Goal: Transaction & Acquisition: Purchase product/service

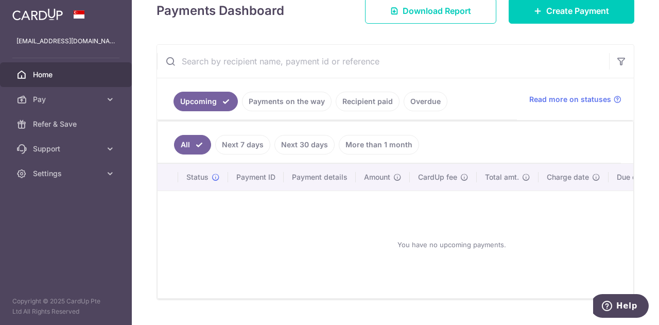
scroll to position [167, 0]
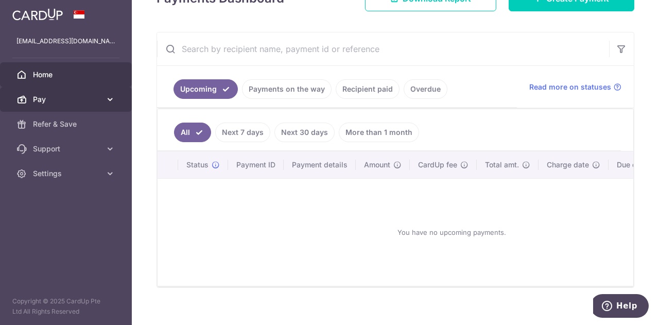
click at [105, 102] on icon at bounding box center [110, 99] width 10 height 10
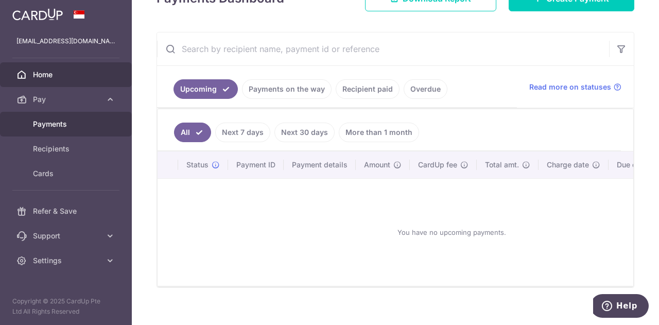
click at [74, 122] on span "Payments" at bounding box center [67, 124] width 68 height 10
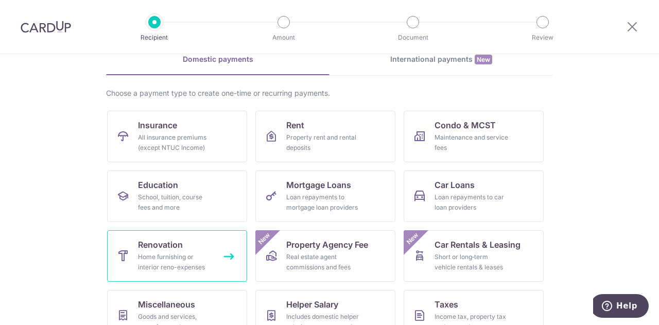
scroll to position [103, 0]
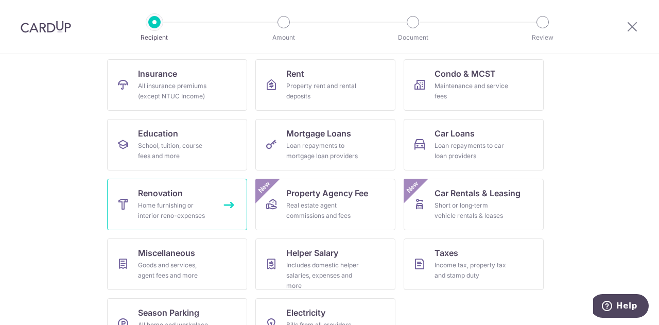
click at [174, 203] on div "Home furnishing or interior reno-expenses" at bounding box center [175, 210] width 74 height 21
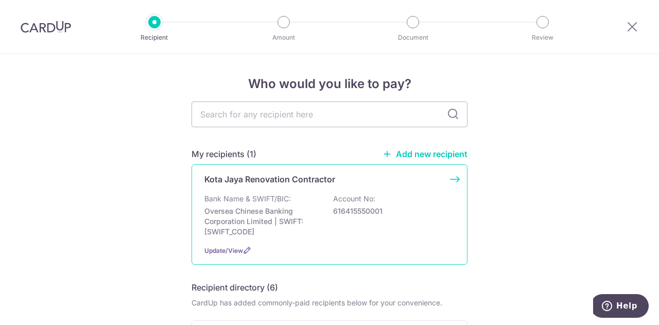
click at [280, 180] on p "Kota Jaya Renovation Contractor" at bounding box center [269, 179] width 131 height 12
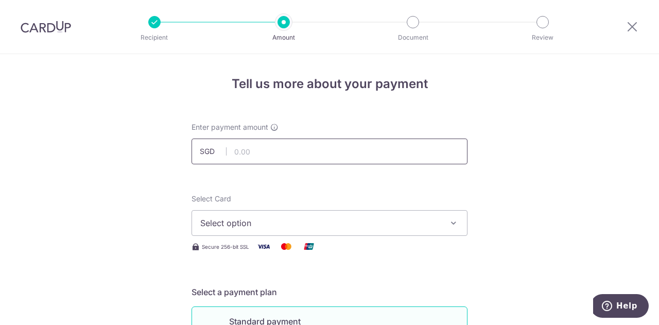
click at [246, 161] on input "text" at bounding box center [329, 151] width 276 height 26
type input "14,000.00"
click at [266, 222] on span "Select option" at bounding box center [320, 223] width 240 height 12
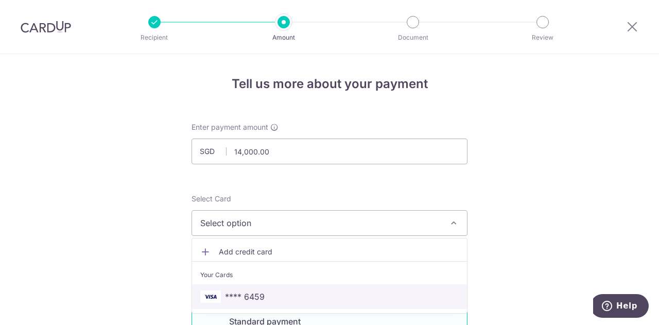
click at [234, 285] on link "**** 6459" at bounding box center [329, 296] width 275 height 25
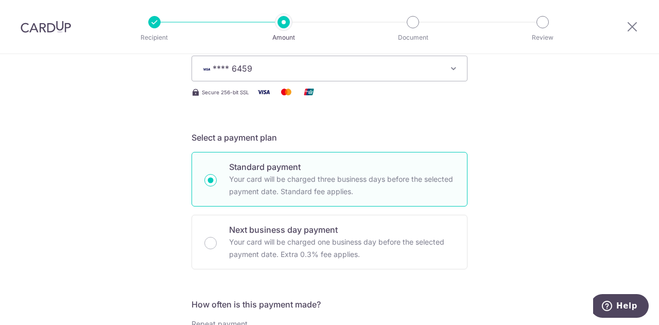
scroll to position [309, 0]
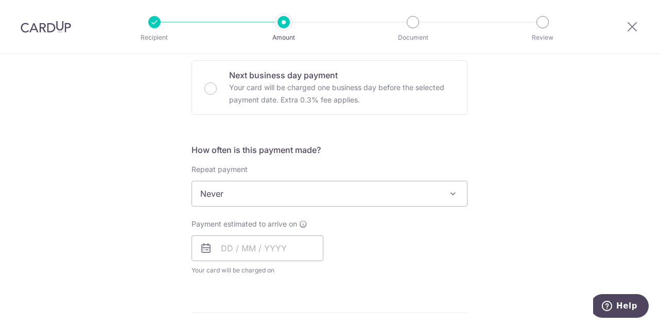
click at [315, 194] on span "Never" at bounding box center [329, 193] width 275 height 25
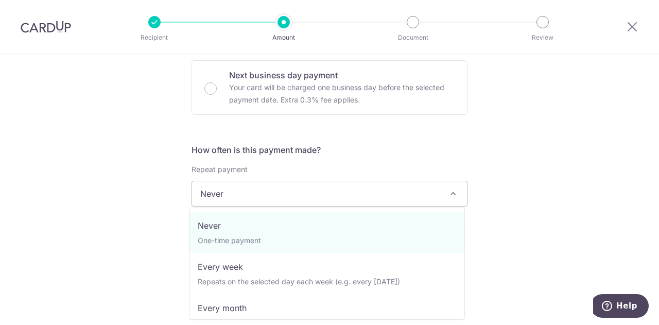
click at [115, 198] on div "Tell us more about your payment Enter payment amount SGD 14,000.00 14000.00 Sel…" at bounding box center [329, 245] width 659 height 1000
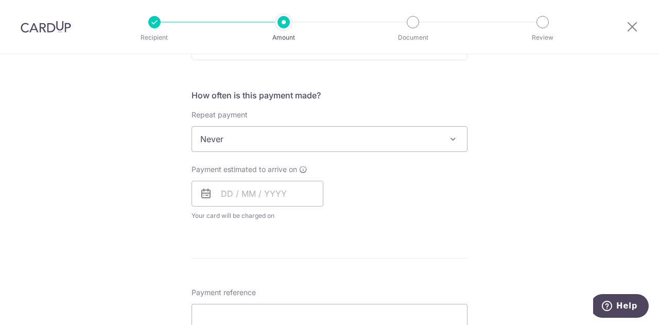
scroll to position [412, 0]
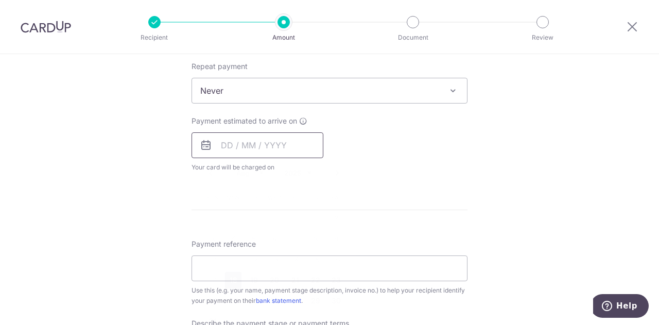
click at [223, 140] on input "text" at bounding box center [257, 145] width 132 height 26
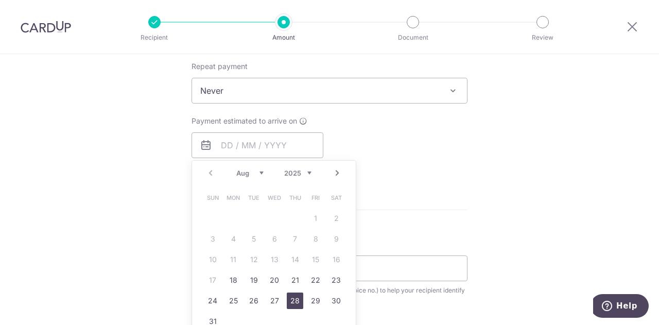
click at [295, 301] on link "28" at bounding box center [295, 300] width 16 height 16
type input "[DATE]"
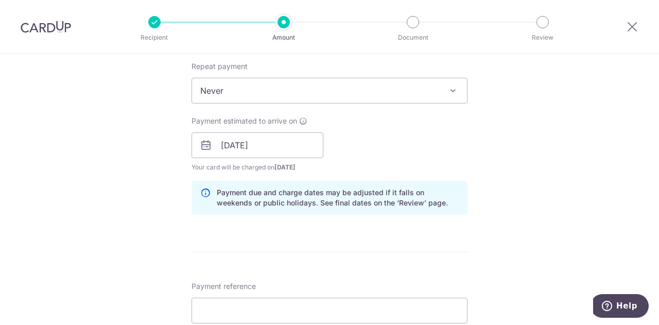
click at [154, 206] on div "Tell us more about your payment Enter payment amount SGD 14,000.00 14000.00 Sel…" at bounding box center [329, 163] width 659 height 1042
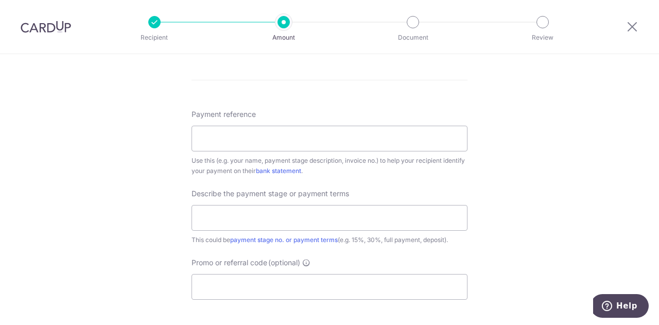
scroll to position [618, 0]
